Goal: Navigation & Orientation: Find specific page/section

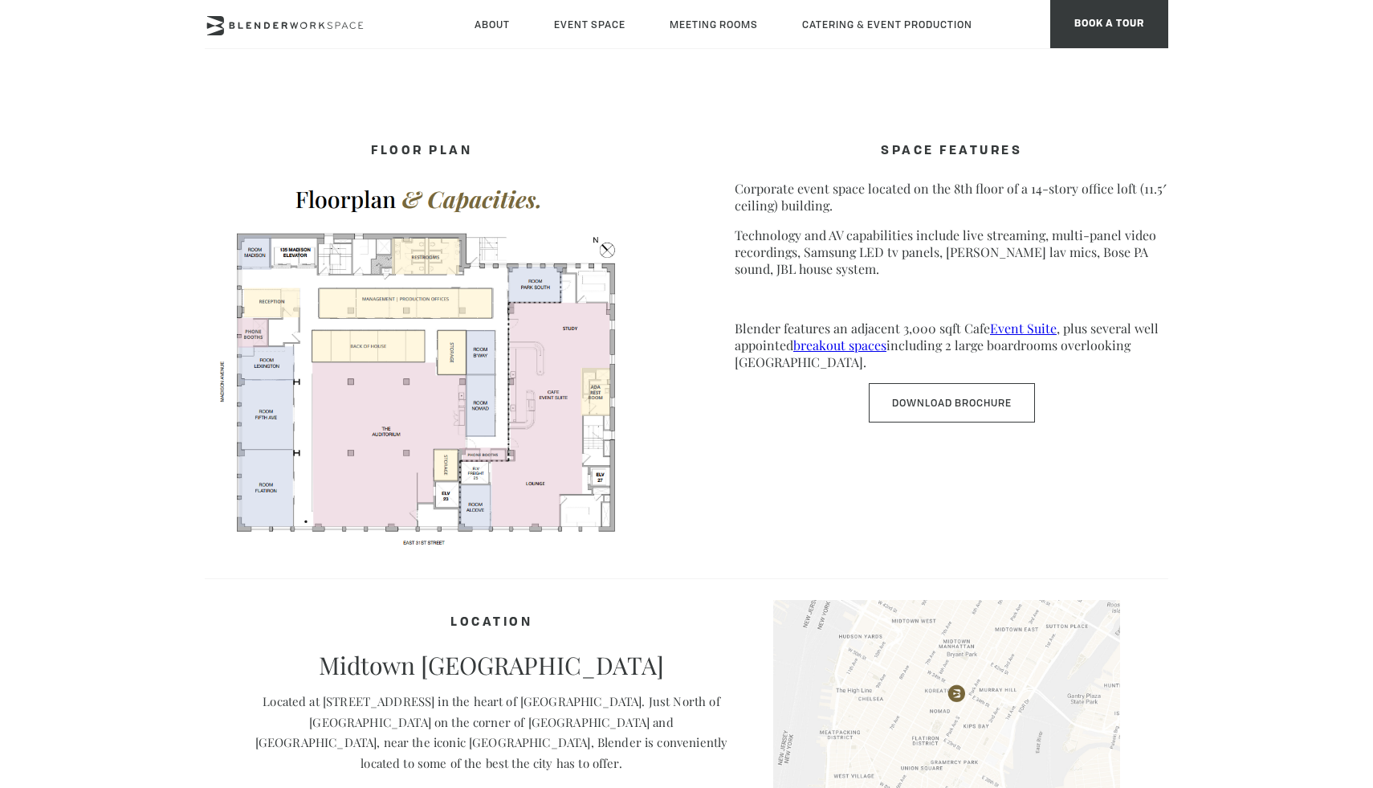
scroll to position [660, 0]
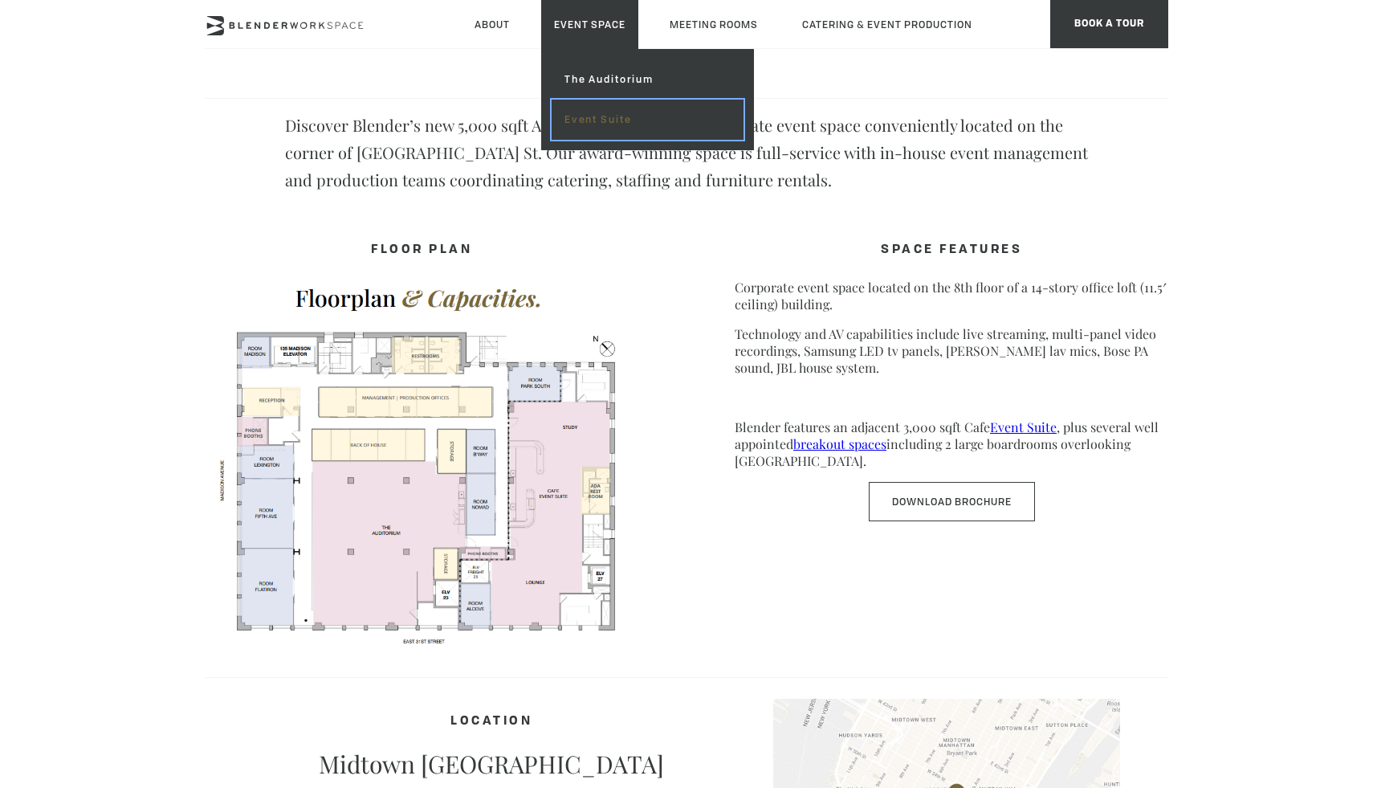
click at [596, 120] on link "Event Suite" at bounding box center [648, 120] width 192 height 40
